Goal: Navigation & Orientation: Find specific page/section

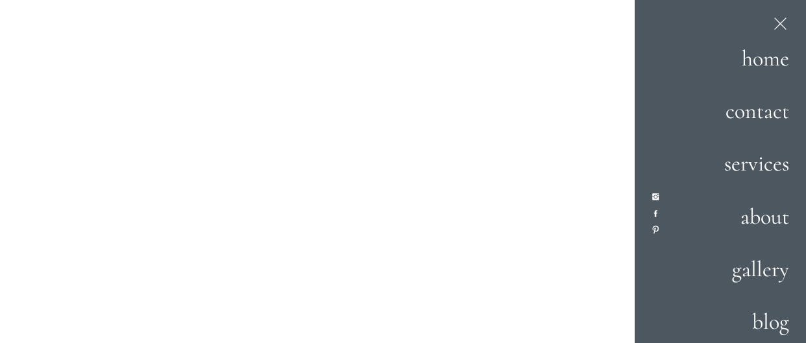
scroll to position [126, 0]
click at [748, 275] on h2 "gallery" at bounding box center [744, 270] width 89 height 35
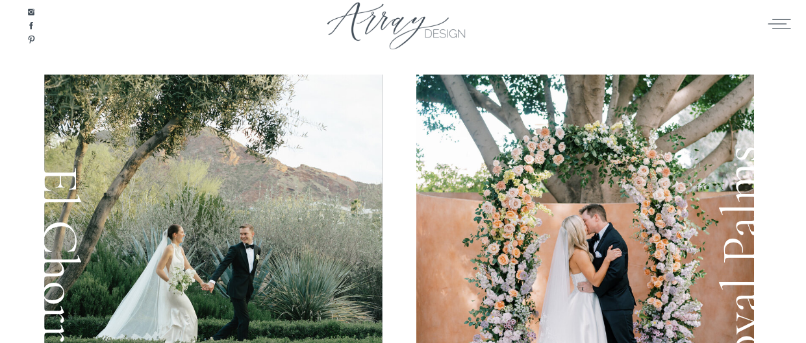
click at [395, 32] on div at bounding box center [403, 29] width 195 height 60
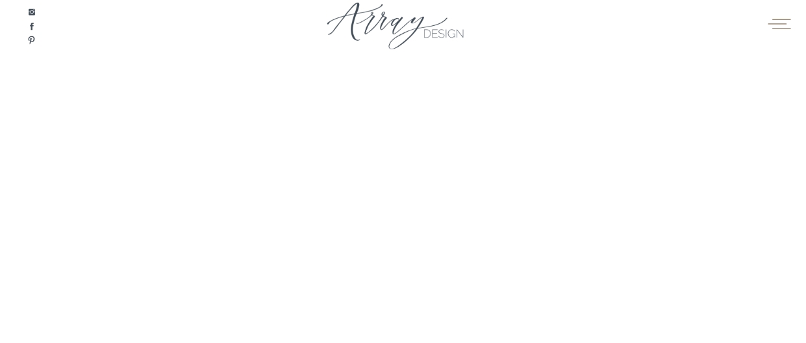
click at [782, 24] on icon at bounding box center [778, 23] width 25 height 19
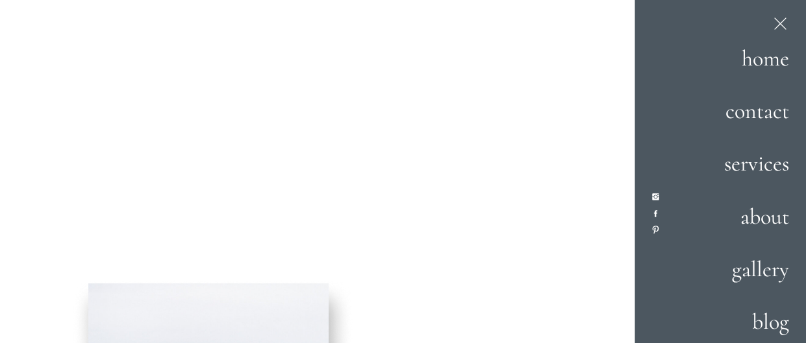
scroll to position [195, 0]
click at [764, 58] on h2 "home" at bounding box center [743, 59] width 91 height 35
